Goal: Task Accomplishment & Management: Manage account settings

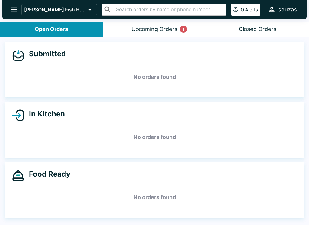
click at [157, 32] on div "Upcoming Orders 1" at bounding box center [154, 29] width 46 height 7
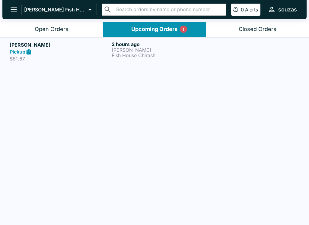
click at [168, 52] on p "[PERSON_NAME]" at bounding box center [161, 49] width 99 height 5
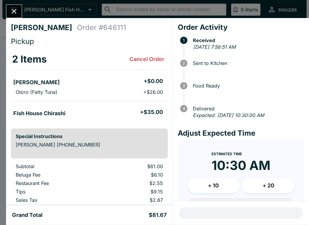
click at [21, 11] on button "Close" at bounding box center [13, 11] width 15 height 13
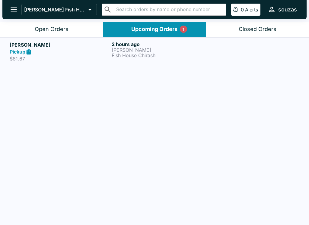
click at [71, 27] on button "Open Orders" at bounding box center [51, 29] width 103 height 15
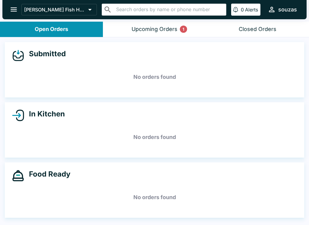
click at [171, 28] on div "Upcoming Orders 1" at bounding box center [154, 29] width 46 height 7
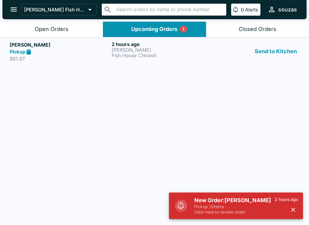
click at [233, 203] on h5 "New Order: [PERSON_NAME]" at bounding box center [234, 200] width 80 height 7
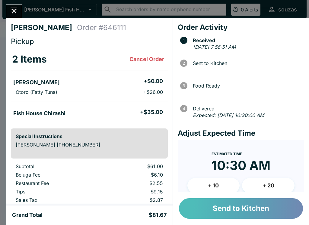
click at [256, 208] on button "Send to Kitchen" at bounding box center [241, 209] width 124 height 20
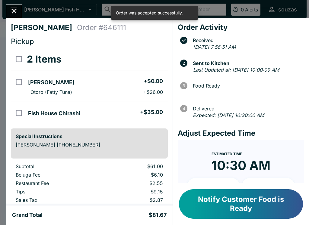
click at [17, 10] on icon "Close" at bounding box center [14, 11] width 8 height 8
